Goal: Find contact information: Find contact information

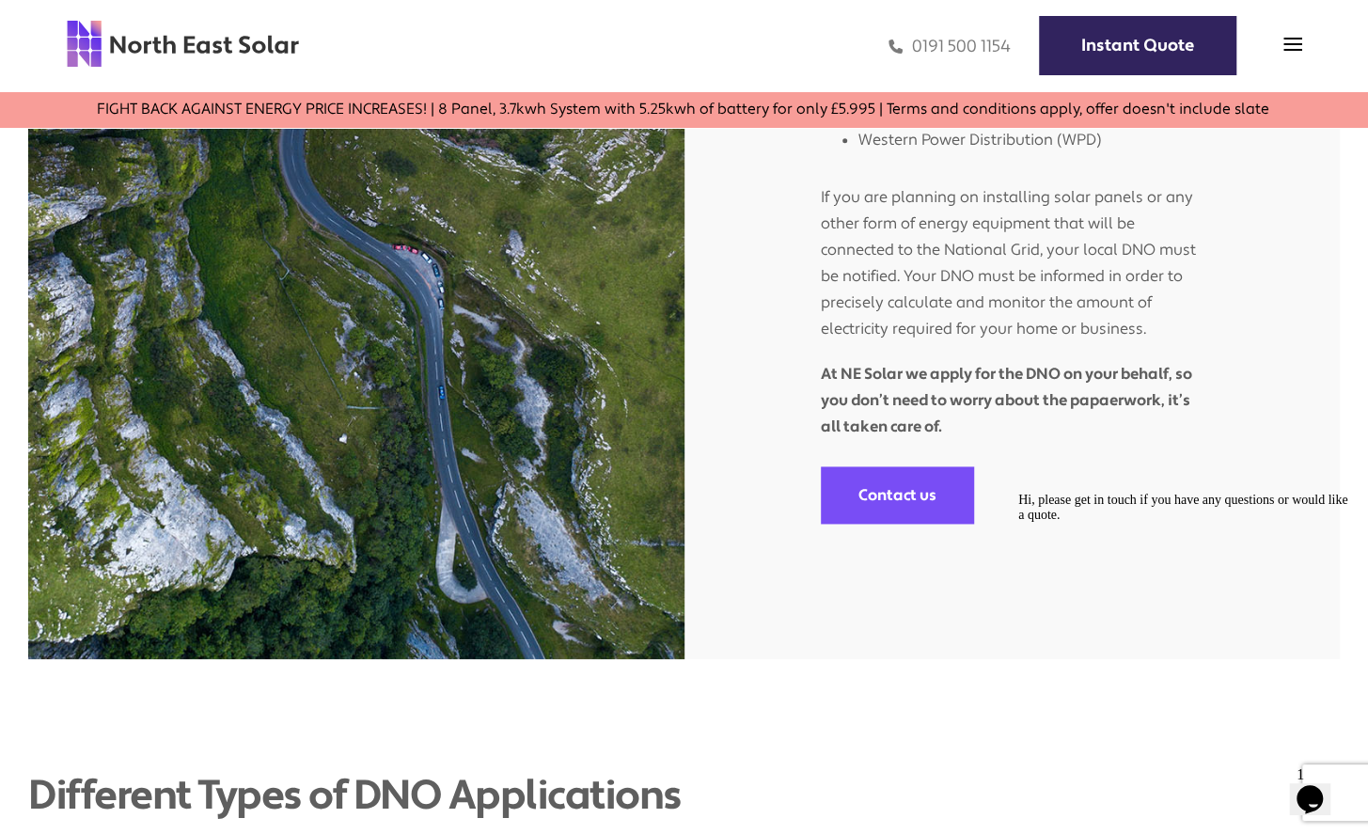
scroll to position [1345, 0]
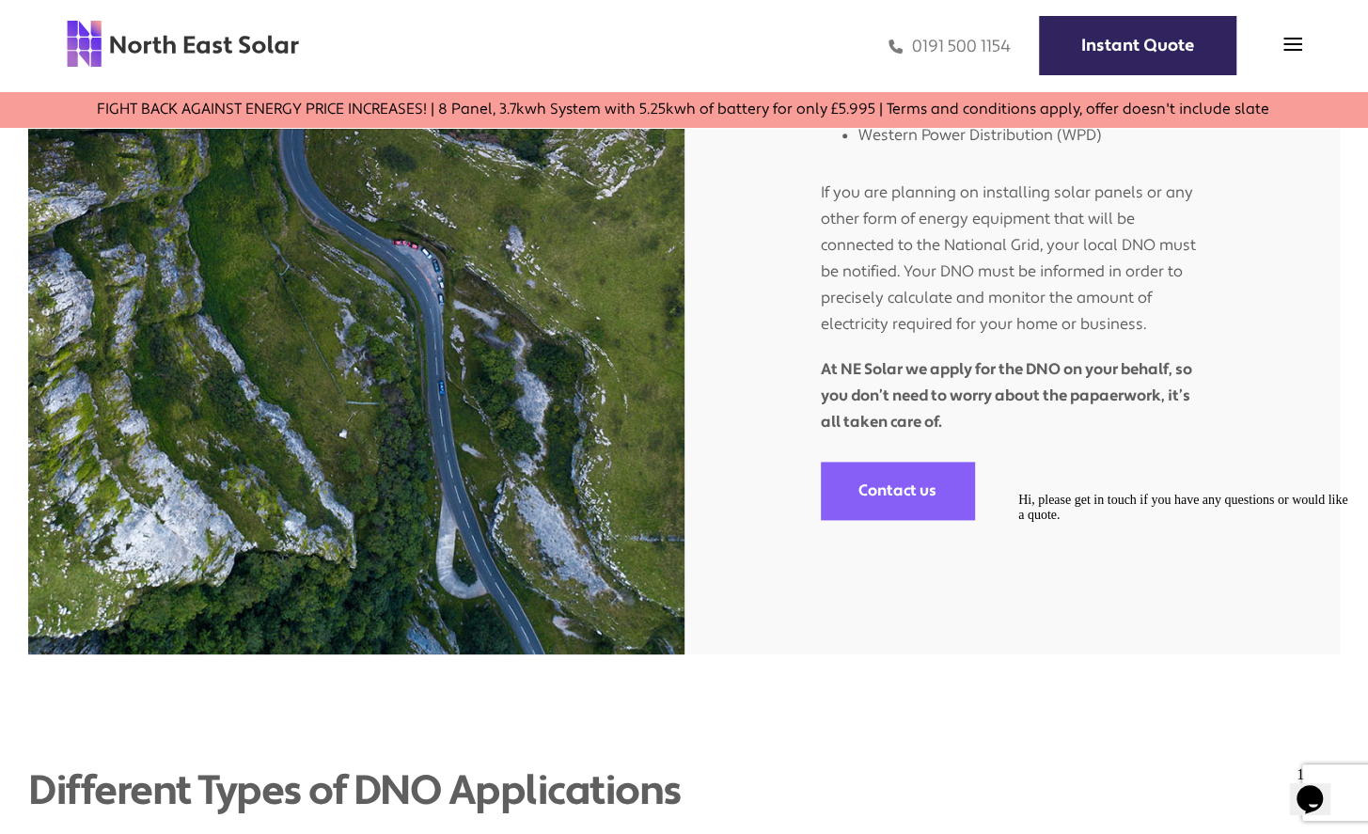
click at [890, 506] on link "Contact us" at bounding box center [897, 490] width 153 height 57
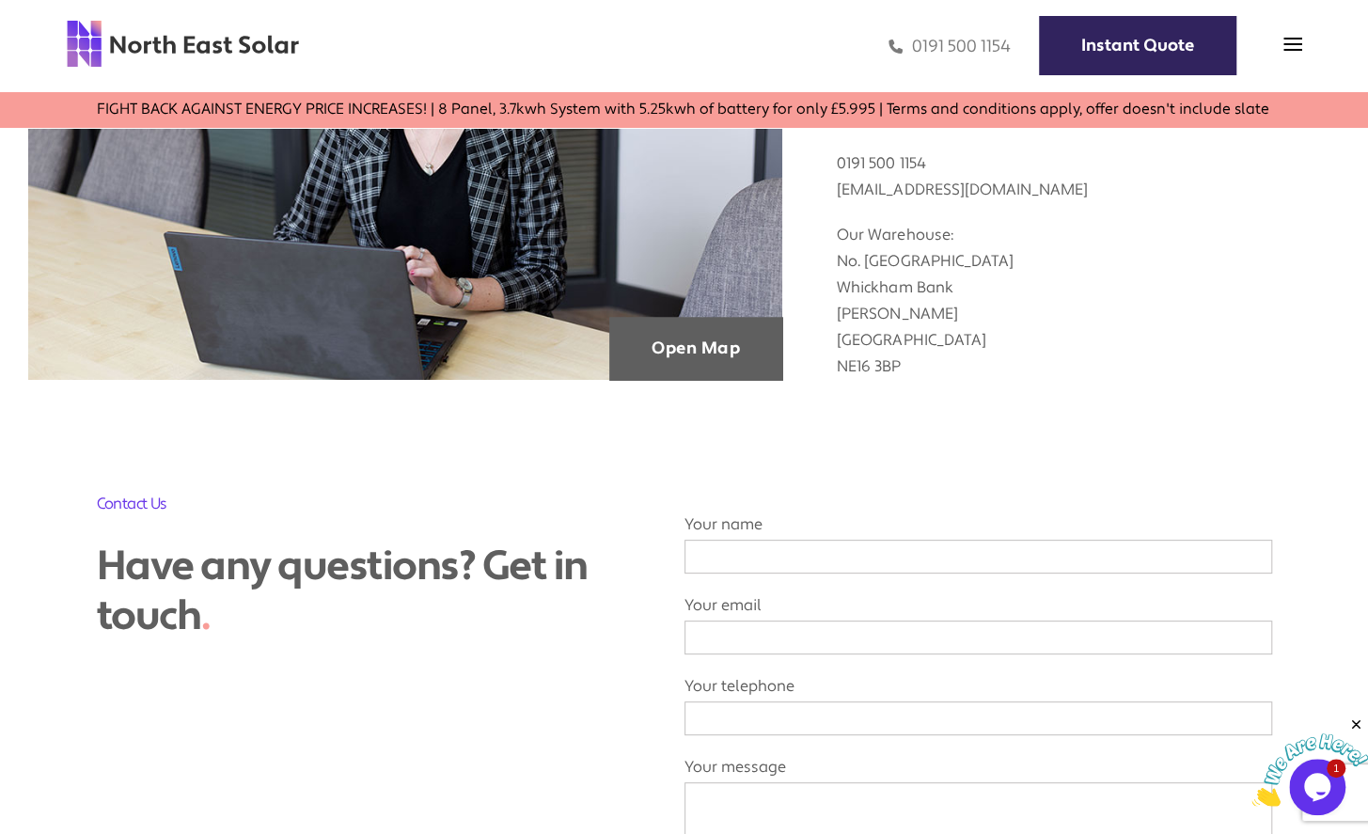
scroll to position [829, 0]
